Goal: Task Accomplishment & Management: Complete application form

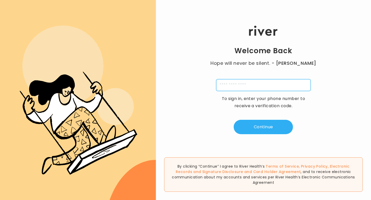
click at [251, 86] on input "tel" at bounding box center [263, 85] width 94 height 12
type input "**********"
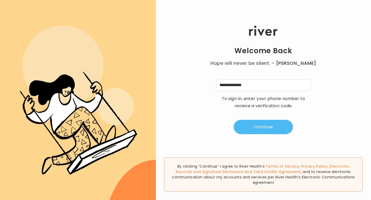
click at [262, 126] on button "Continue" at bounding box center [263, 127] width 59 height 14
type input "*"
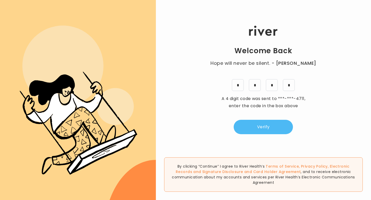
click at [274, 128] on button "Verify" at bounding box center [263, 127] width 59 height 14
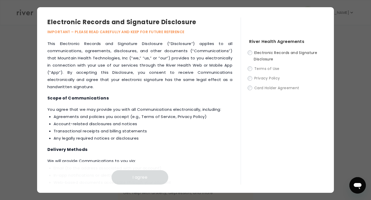
click at [252, 53] on label "Electronic Records and Signature Disclosure" at bounding box center [286, 55] width 74 height 13
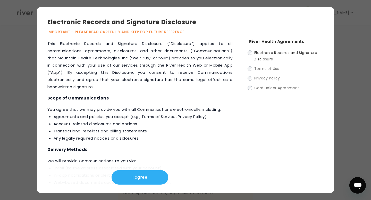
click at [249, 70] on label "Terms of Use" at bounding box center [286, 68] width 74 height 6
click at [131, 179] on button "I agree" at bounding box center [139, 177] width 57 height 14
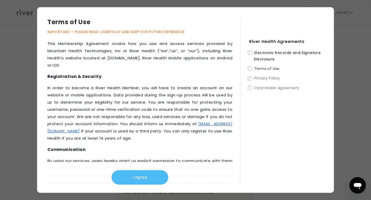
click at [135, 177] on button "I agree" at bounding box center [139, 177] width 57 height 14
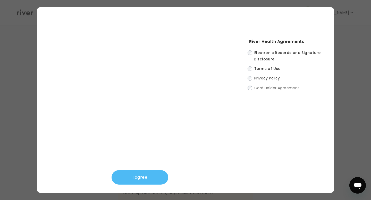
click at [135, 176] on button "I agree" at bounding box center [139, 177] width 57 height 14
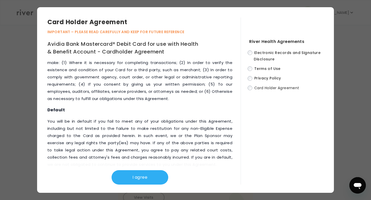
scroll to position [174, 0]
click at [137, 182] on button "I agree" at bounding box center [139, 177] width 57 height 14
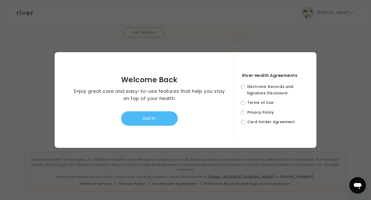
click at [156, 122] on button "Got it!" at bounding box center [149, 118] width 57 height 14
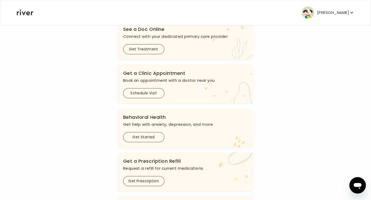
scroll to position [0, 0]
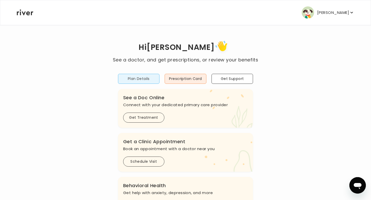
click at [147, 80] on button "Plan Details" at bounding box center [139, 79] width 42 height 10
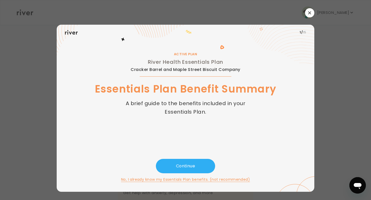
click at [309, 15] on button "button" at bounding box center [309, 12] width 9 height 9
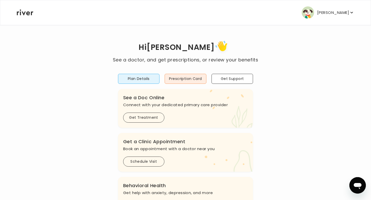
click at [337, 9] on p "[PERSON_NAME]" at bounding box center [333, 12] width 32 height 7
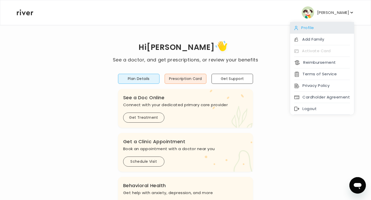
click at [308, 27] on div "Profile" at bounding box center [322, 28] width 64 height 12
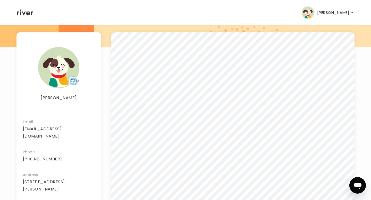
scroll to position [65, 0]
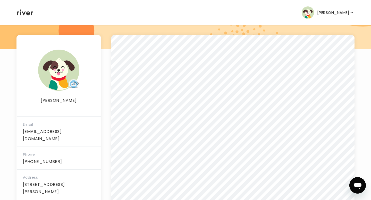
click at [335, 12] on p "[PERSON_NAME]" at bounding box center [333, 12] width 32 height 7
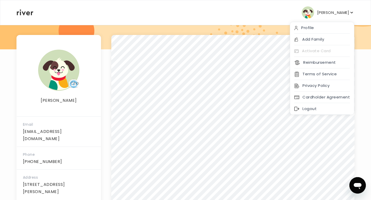
click at [252, 12] on div "[PERSON_NAME] Profile Add Family Activate Card Reimbursement Terms of Service P…" at bounding box center [185, 12] width 337 height 25
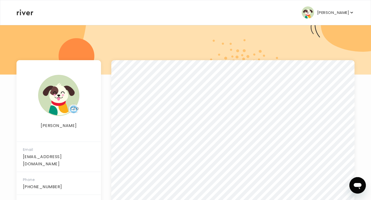
scroll to position [38, 0]
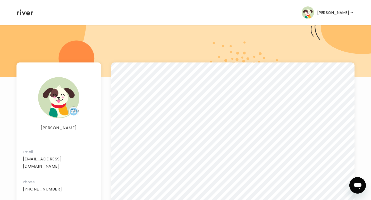
click at [26, 14] on icon at bounding box center [25, 13] width 16 height 6
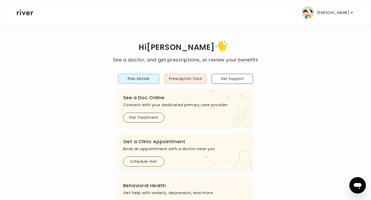
click at [19, 15] on icon at bounding box center [25, 13] width 16 height 6
click at [333, 10] on p "[PERSON_NAME]" at bounding box center [333, 12] width 32 height 7
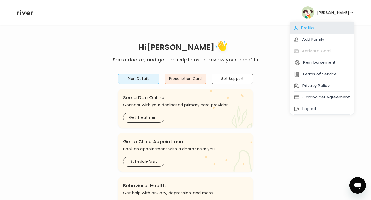
click at [313, 27] on div "Profile" at bounding box center [322, 28] width 64 height 12
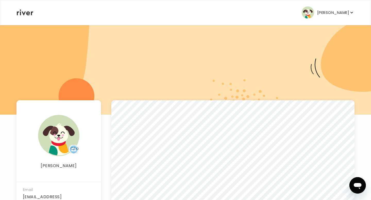
click at [327, 14] on button "[PERSON_NAME]" at bounding box center [327, 12] width 53 height 12
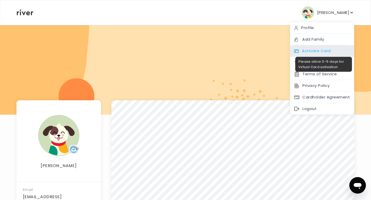
click at [311, 51] on div "Activate Card" at bounding box center [322, 51] width 64 height 12
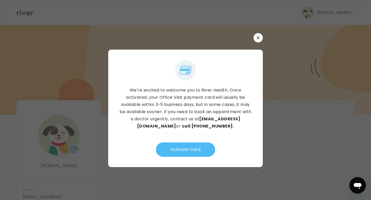
click at [191, 151] on button "Activate Card" at bounding box center [185, 150] width 59 height 14
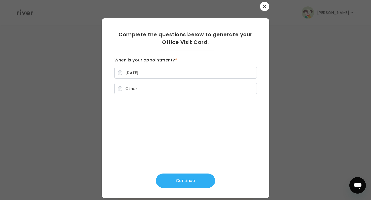
click at [135, 71] on span "[DATE]" at bounding box center [131, 72] width 13 height 5
click at [184, 182] on button "Continue" at bounding box center [185, 181] width 59 height 14
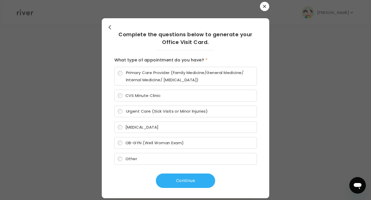
click at [134, 144] on span "OB-GYN (Well Woman Exam)" at bounding box center [154, 142] width 58 height 5
click at [183, 184] on button "Continue" at bounding box center [185, 181] width 59 height 14
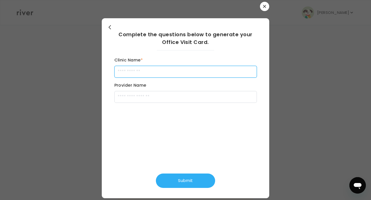
click at [172, 73] on input "Clinic Name *" at bounding box center [185, 72] width 142 height 12
type input "**********"
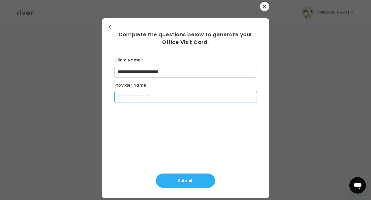
click at [158, 99] on input "Provider Name" at bounding box center [185, 97] width 142 height 12
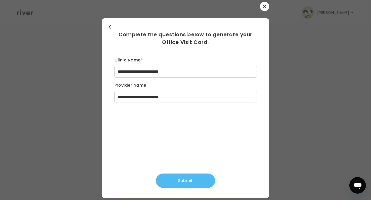
click at [184, 182] on button "Submit" at bounding box center [185, 181] width 59 height 14
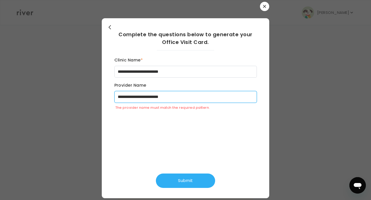
click at [192, 95] on input "**********" at bounding box center [185, 97] width 142 height 12
type input "**********"
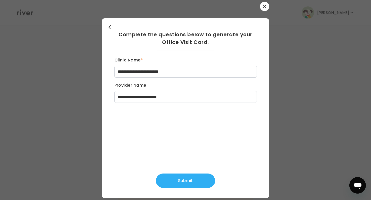
click at [179, 189] on div "**********" at bounding box center [185, 108] width 151 height 180
click at [180, 184] on button "Submit" at bounding box center [185, 181] width 59 height 14
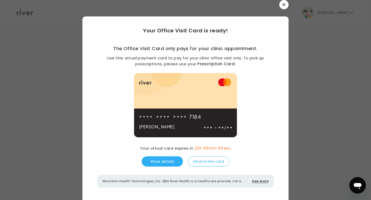
scroll to position [3, 0]
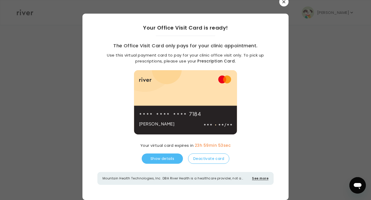
click at [158, 159] on button "Show details" at bounding box center [162, 159] width 41 height 10
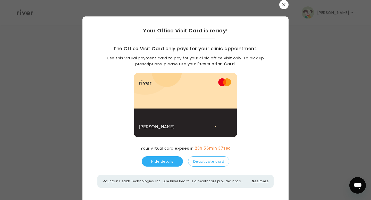
click at [283, 2] on button "button" at bounding box center [283, 4] width 9 height 9
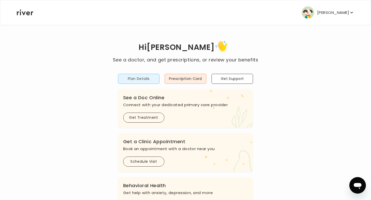
click at [146, 76] on button "Plan Details" at bounding box center [139, 79] width 42 height 10
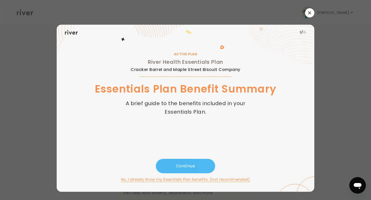
click at [188, 165] on button "Continue" at bounding box center [185, 166] width 59 height 14
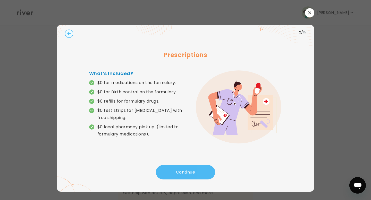
click at [183, 171] on button "Continue" at bounding box center [185, 172] width 59 height 14
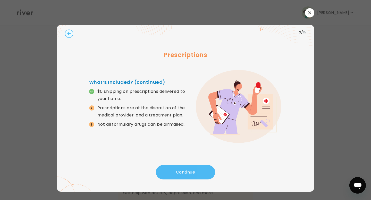
click at [185, 172] on button "Continue" at bounding box center [185, 172] width 59 height 14
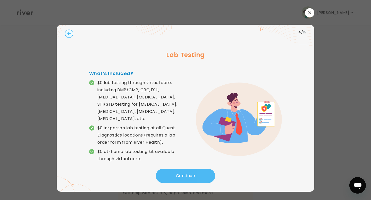
click at [185, 174] on button "Continue" at bounding box center [185, 176] width 59 height 14
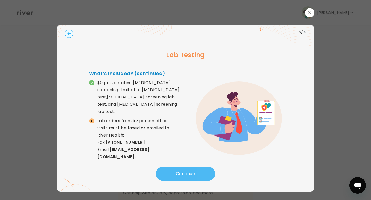
click at [189, 174] on button "Continue" at bounding box center [185, 174] width 59 height 14
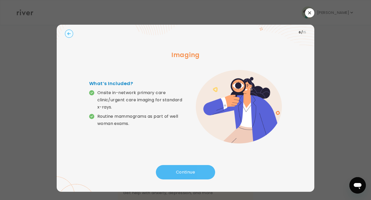
click at [200, 172] on button "Continue" at bounding box center [185, 172] width 59 height 14
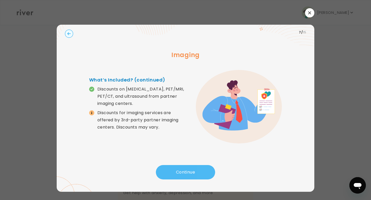
click at [197, 172] on button "Continue" at bounding box center [185, 172] width 59 height 14
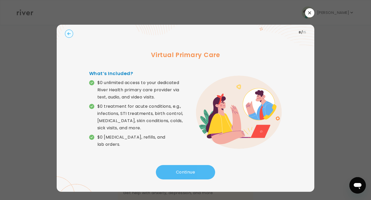
click at [197, 171] on button "Continue" at bounding box center [185, 172] width 59 height 14
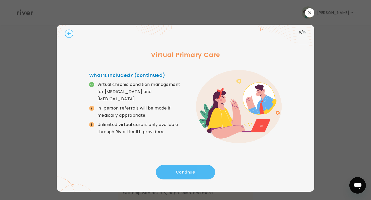
click at [197, 172] on button "Continue" at bounding box center [185, 172] width 59 height 14
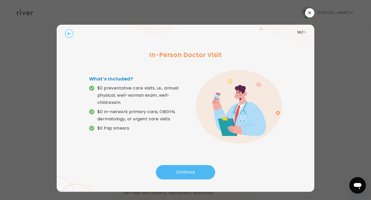
click at [197, 172] on button "Continue" at bounding box center [185, 172] width 59 height 14
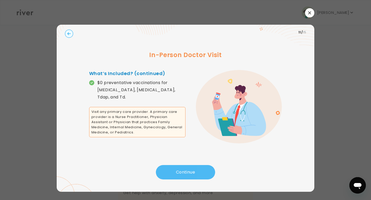
click at [184, 176] on button "Continue" at bounding box center [185, 172] width 59 height 14
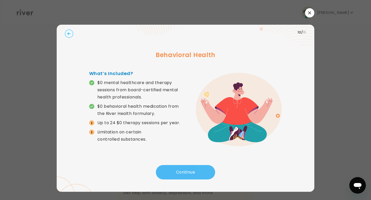
click at [184, 175] on button "Continue" at bounding box center [185, 172] width 59 height 14
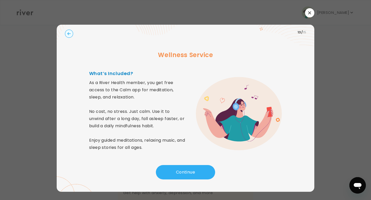
click at [309, 12] on icon "button" at bounding box center [309, 12] width 3 height 3
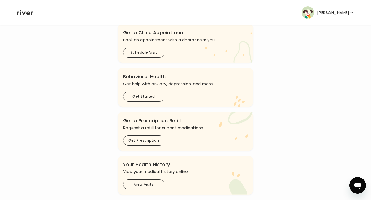
scroll to position [174, 0]
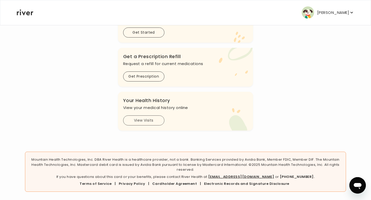
click at [149, 118] on button "View Visits" at bounding box center [143, 121] width 41 height 10
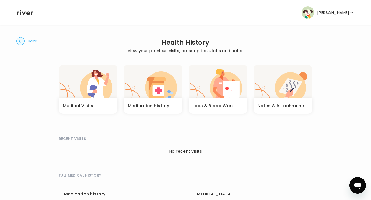
click at [96, 104] on div "Medical Visits" at bounding box center [88, 105] width 59 height 15
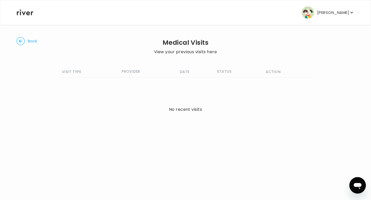
click at [20, 39] on circle "button" at bounding box center [21, 41] width 8 height 8
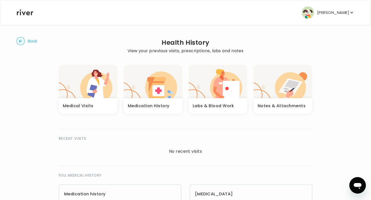
click at [230, 107] on h3 "Labs & Blood Work" at bounding box center [213, 105] width 41 height 7
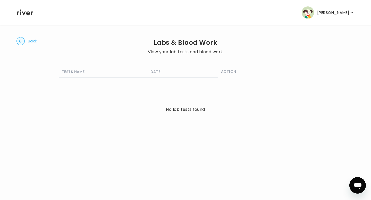
click at [22, 40] on circle "button" at bounding box center [21, 41] width 8 height 8
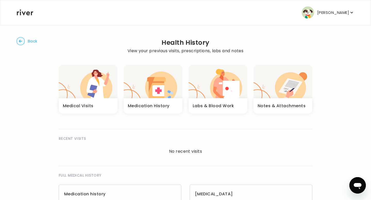
click at [304, 71] on div "button" at bounding box center [282, 81] width 59 height 33
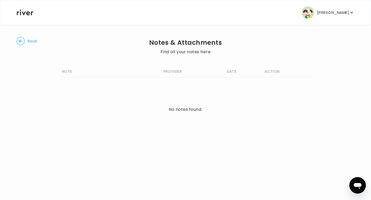
click at [22, 40] on circle "button" at bounding box center [21, 41] width 8 height 8
